Goal: Task Accomplishment & Management: Manage account settings

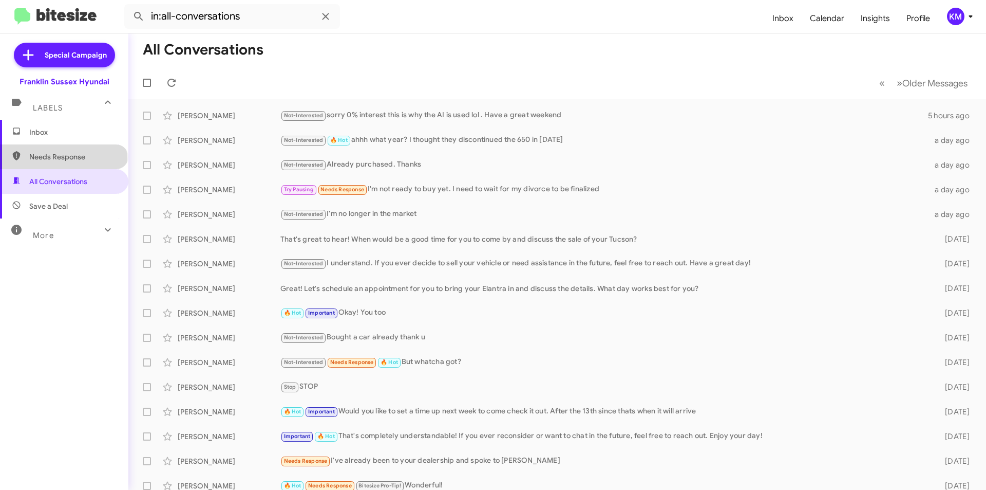
click at [63, 160] on span "Needs Response" at bounding box center [72, 157] width 87 height 10
type input "in:needs-response"
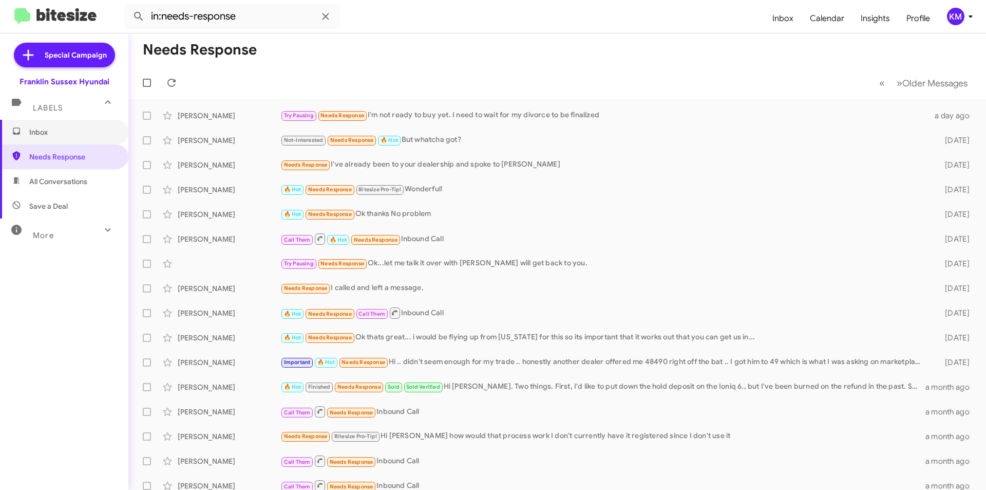
click at [44, 138] on span "Inbox" at bounding box center [64, 132] width 128 height 25
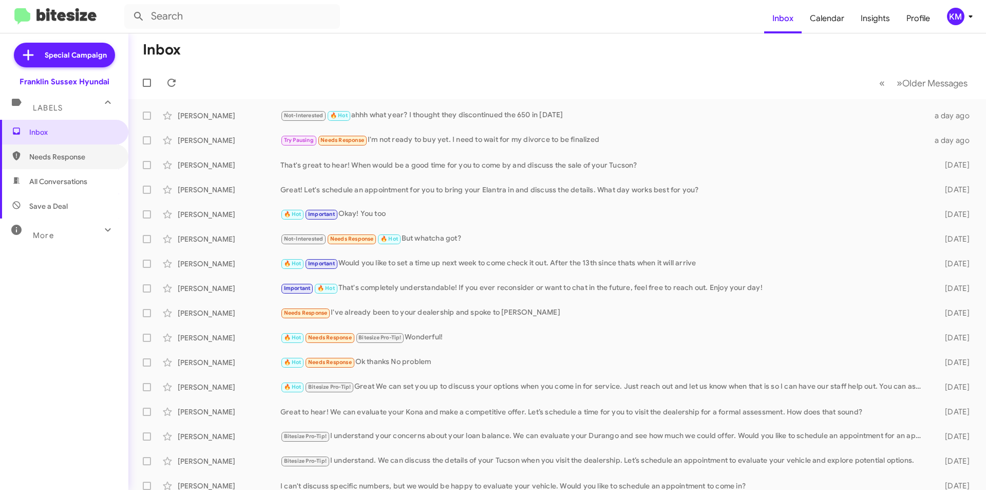
click at [51, 163] on span "Needs Response" at bounding box center [64, 156] width 128 height 25
type input "in:needs-response"
